Goal: Task Accomplishment & Management: Complete application form

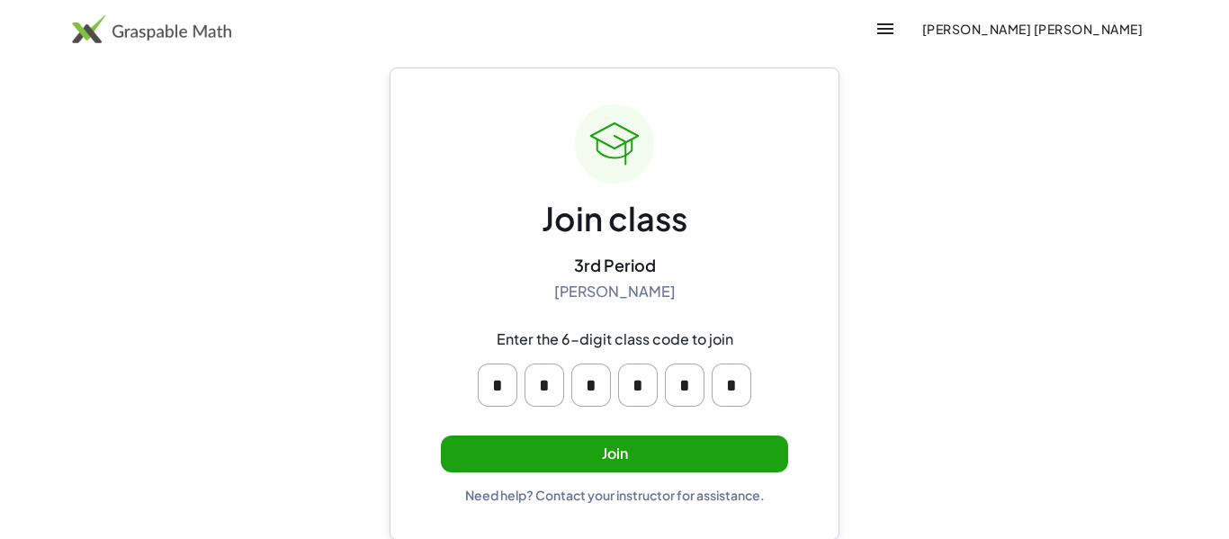
scroll to position [34, 0]
click at [493, 384] on input "*" at bounding box center [498, 383] width 40 height 43
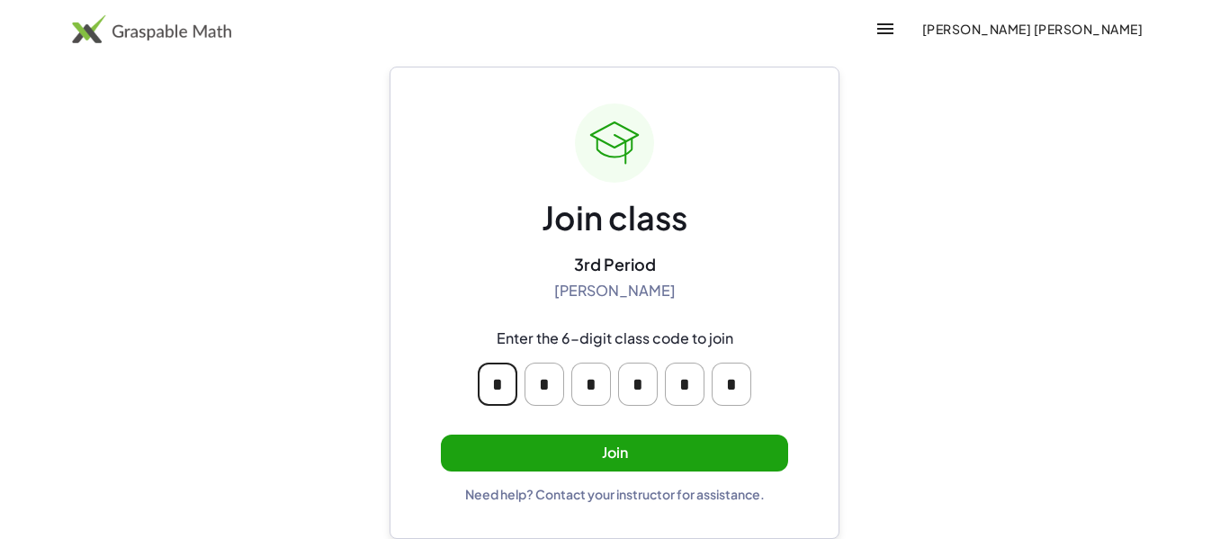
click at [567, 337] on div "Enter the 6-digit class code to join" at bounding box center [614, 338] width 237 height 19
click at [569, 454] on button "Join" at bounding box center [614, 452] width 347 height 37
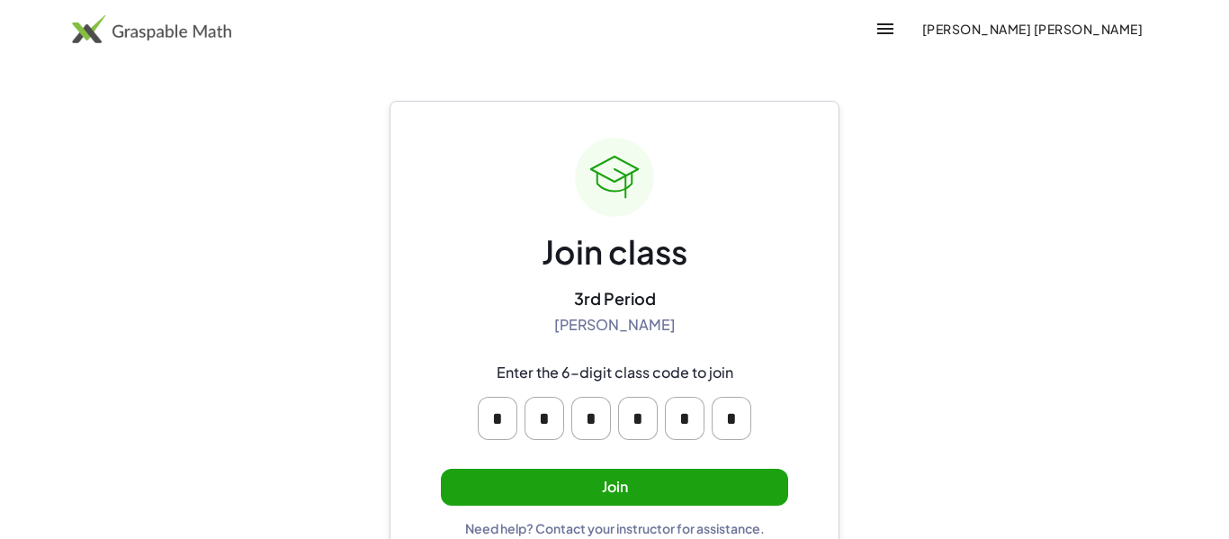
scroll to position [34, 0]
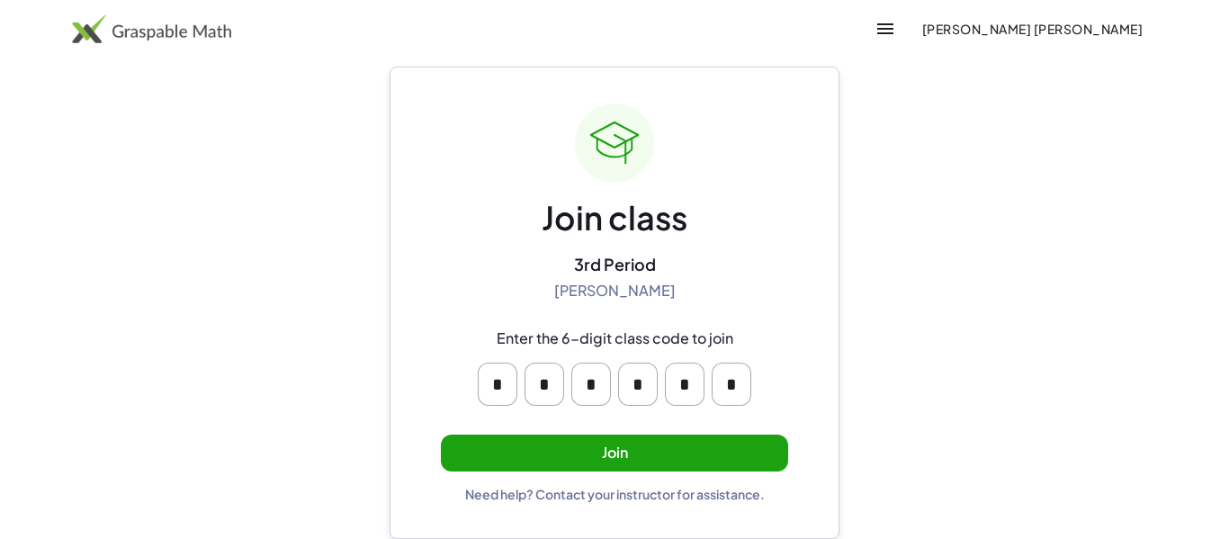
click at [614, 453] on button "Join" at bounding box center [614, 452] width 347 height 37
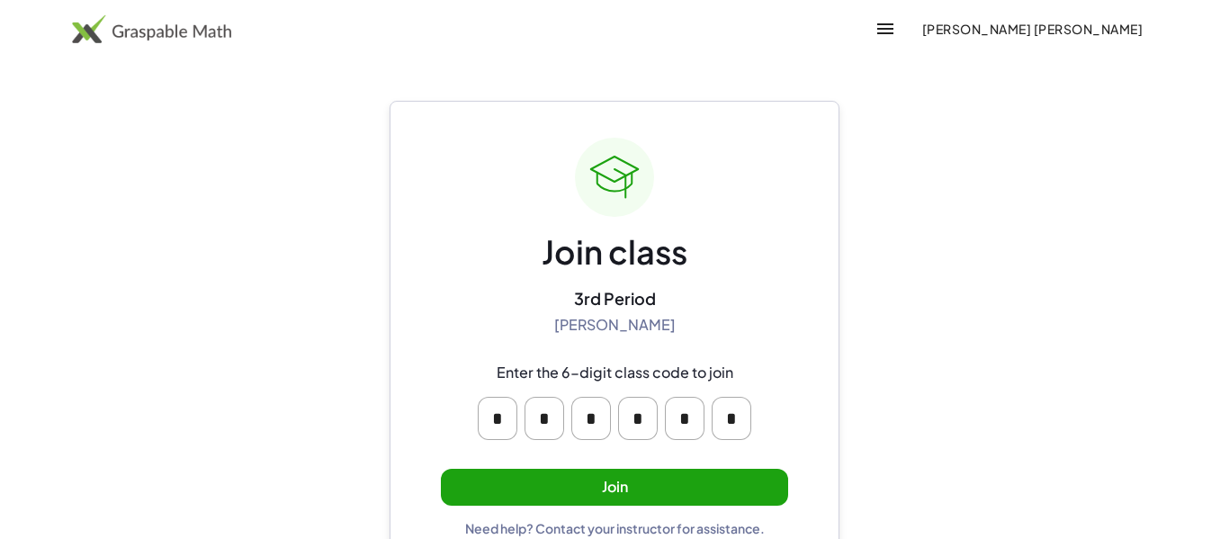
click at [560, 491] on button "Join" at bounding box center [614, 487] width 347 height 37
click at [585, 489] on button "Join" at bounding box center [614, 487] width 347 height 37
